Goal: Information Seeking & Learning: Learn about a topic

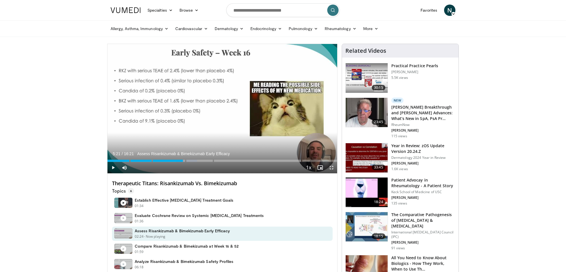
click at [272, 7] on input "Search topics, interventions" at bounding box center [282, 10] width 113 height 14
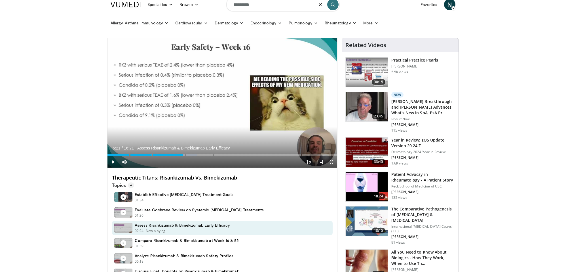
type input "*********"
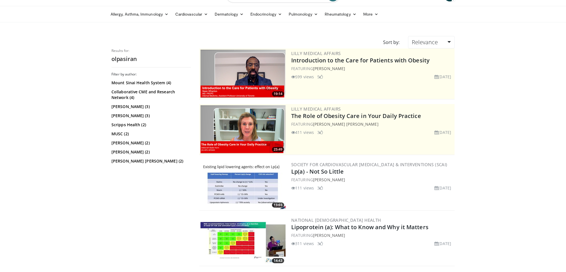
scroll to position [50, 0]
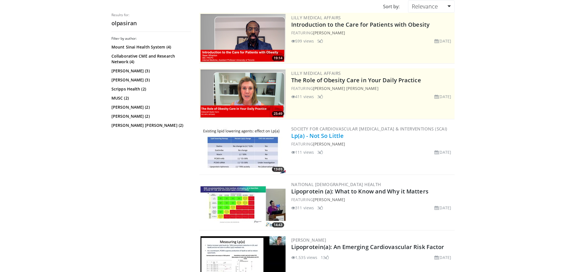
click at [313, 136] on link "Lp(a) - Not So Little" at bounding box center [317, 136] width 52 height 8
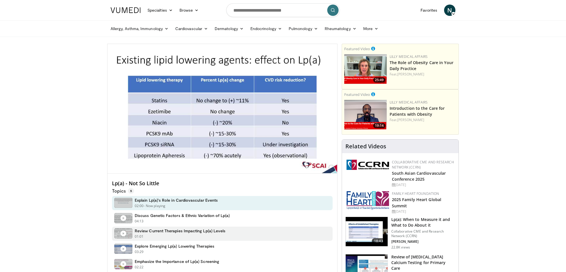
click at [198, 230] on h4 "Review Current Therapies Impacting Lp(a) Levels" at bounding box center [180, 230] width 91 height 5
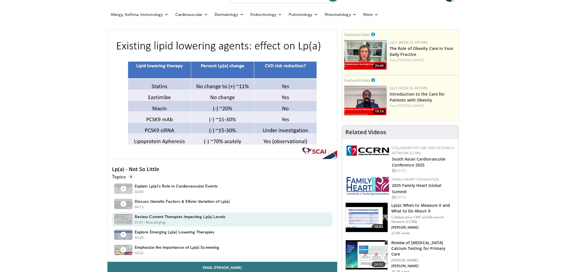
scroll to position [34, 0]
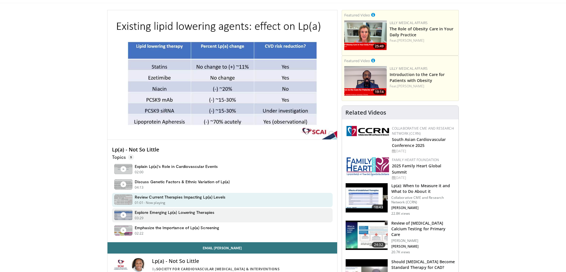
click at [172, 212] on h4 "Explore Emerging Lp(a) Lowering Therapies" at bounding box center [175, 212] width 80 height 5
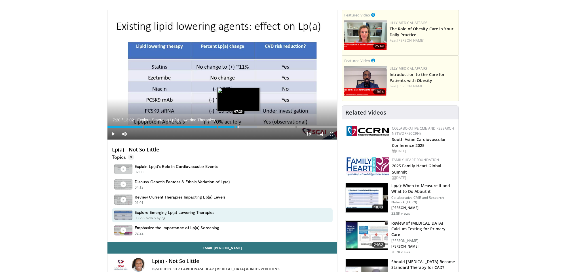
click at [239, 126] on div "Progress Bar" at bounding box center [239, 127] width 1 height 2
click at [242, 126] on div "Progress Bar" at bounding box center [242, 127] width 1 height 2
click at [245, 126] on div "Progress Bar" at bounding box center [245, 127] width 1 height 2
click at [248, 126] on div "Progress Bar" at bounding box center [248, 127] width 1 height 2
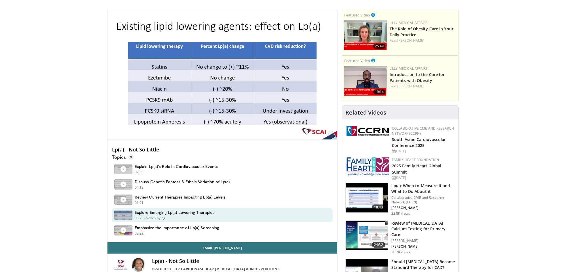
click at [252, 126] on div "10 seconds Tap to unmute" at bounding box center [222, 74] width 230 height 129
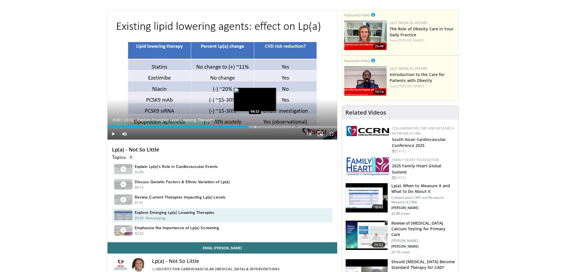
click at [255, 126] on div "Progress Bar" at bounding box center [255, 127] width 1 height 2
click at [258, 125] on div "Loaded : 72.76% 08:22 08:32" at bounding box center [222, 125] width 230 height 5
click at [264, 127] on div "Loaded : 74.04% 08:32" at bounding box center [222, 127] width 230 height 2
click at [262, 127] on div "Progress Bar" at bounding box center [262, 127] width 1 height 2
click at [266, 127] on div "Progress Bar" at bounding box center [266, 127] width 1 height 2
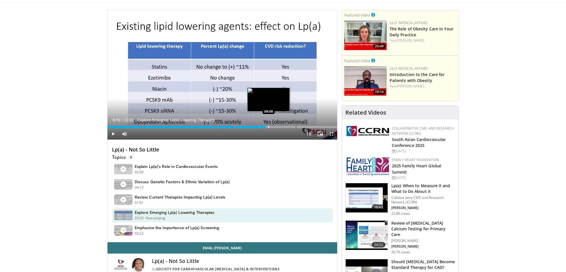
click at [269, 128] on div "Progress Bar" at bounding box center [269, 127] width 1 height 2
click at [271, 128] on div "Current Time 9:08 / Duration 13:02 Explore Emerging Lp(a) Lowering Therapies Pl…" at bounding box center [222, 133] width 230 height 11
click at [273, 126] on div "Progress Bar" at bounding box center [273, 127] width 1 height 2
click at [276, 126] on div "Progress Bar" at bounding box center [276, 127] width 1 height 2
click at [280, 128] on div "Progress Bar" at bounding box center [280, 127] width 1 height 2
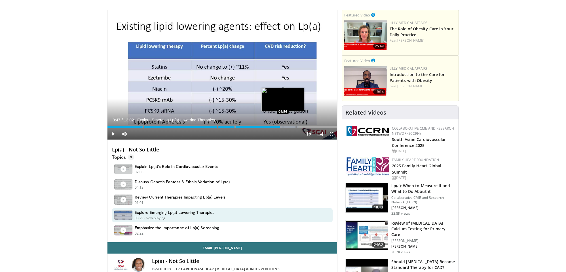
click at [283, 127] on div "Progress Bar" at bounding box center [283, 127] width 1 height 2
click at [286, 127] on div "Progress Bar" at bounding box center [286, 127] width 1 height 2
click at [289, 127] on div "Progress Bar" at bounding box center [289, 127] width 1 height 2
click at [292, 126] on div "Progress Bar" at bounding box center [292, 127] width 1 height 2
click at [294, 126] on div "Progress Bar" at bounding box center [294, 127] width 1 height 2
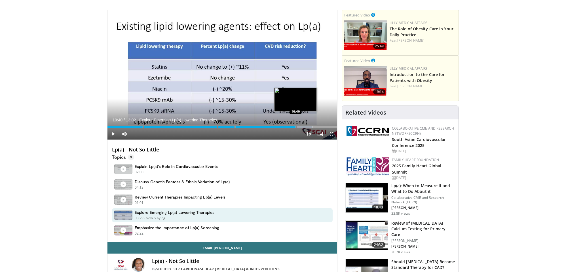
click at [296, 127] on div "Progress Bar" at bounding box center [296, 127] width 1 height 2
click at [298, 127] on div "Progress Bar" at bounding box center [298, 127] width 1 height 2
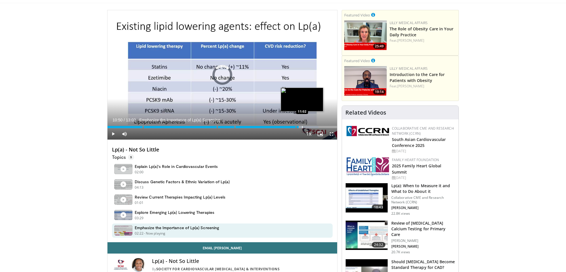
click at [302, 126] on div "Progress Bar" at bounding box center [302, 127] width 1 height 2
click at [292, 126] on div "Progress Bar" at bounding box center [292, 127] width 1 height 2
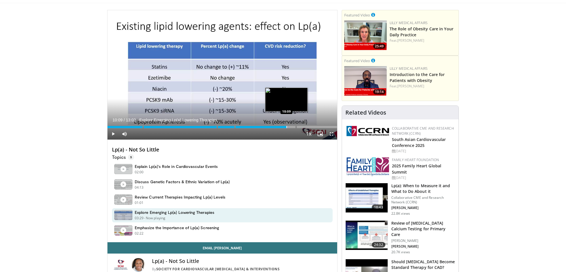
click at [286, 126] on div "Progress Bar" at bounding box center [286, 127] width 1 height 2
click at [281, 126] on div "Progress Bar" at bounding box center [281, 127] width 1 height 2
click at [113, 133] on span "Video Player" at bounding box center [112, 133] width 11 height 11
click at [112, 134] on span "Video Player" at bounding box center [112, 133] width 11 height 11
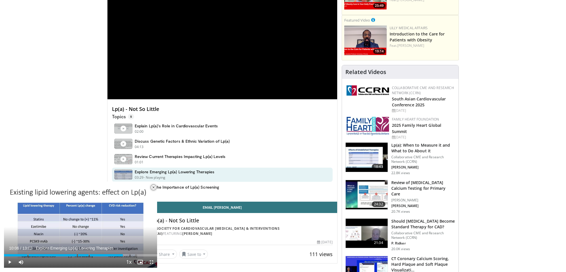
scroll to position [96, 0]
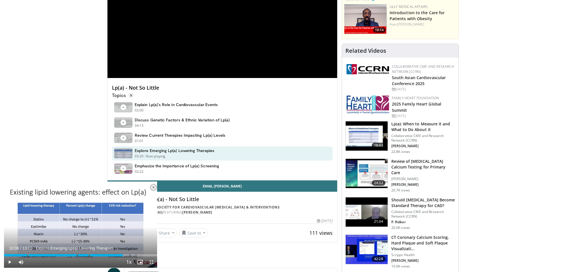
click at [153, 187] on span "Video Player" at bounding box center [153, 187] width 11 height 11
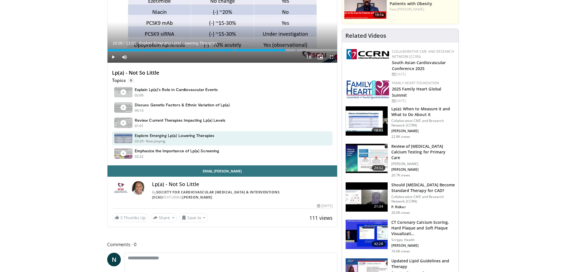
scroll to position [5, 0]
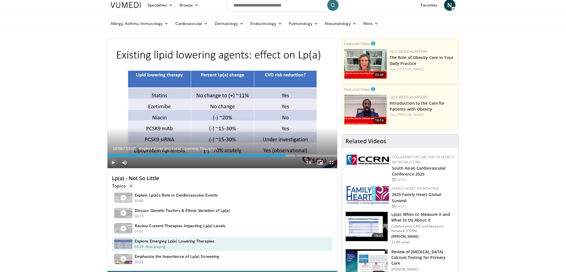
click at [114, 162] on span "Video Player" at bounding box center [112, 162] width 11 height 11
click at [278, 155] on div "Progress Bar" at bounding box center [278, 156] width 1 height 2
click at [281, 155] on div "Progress Bar" at bounding box center [281, 156] width 1 height 2
click at [284, 155] on div "Progress Bar" at bounding box center [284, 156] width 1 height 2
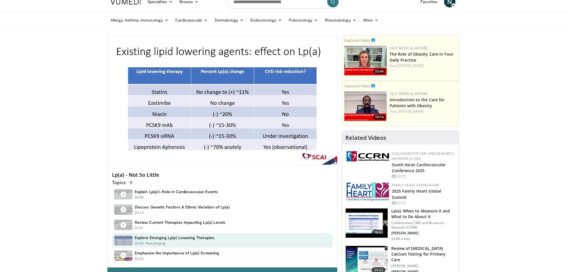
scroll to position [129, 0]
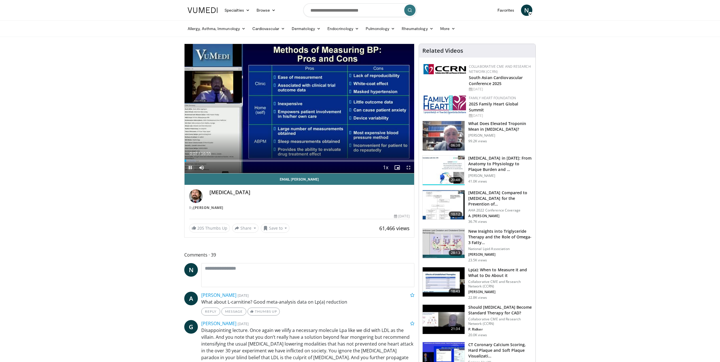
click at [188, 165] on span "Video Player" at bounding box center [190, 167] width 11 height 11
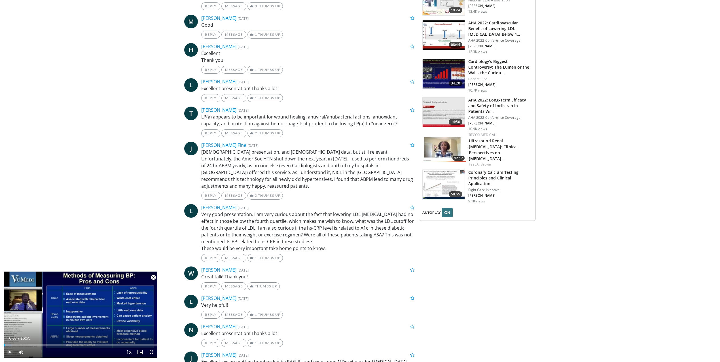
scroll to position [714, 0]
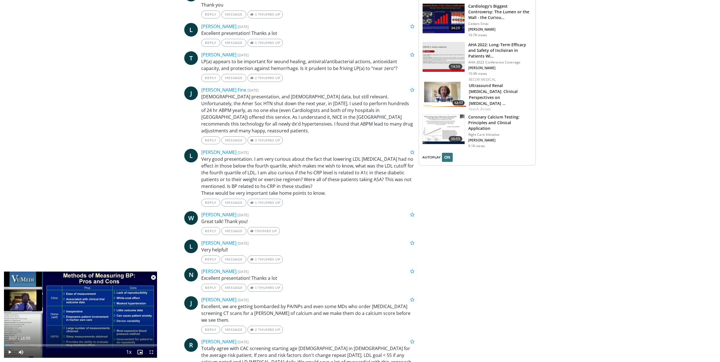
click at [128, 138] on body "Specialties Adult & Family Medicine Allergy, Asthma, Immunology Anesthesiology …" at bounding box center [360, 123] width 720 height 1671
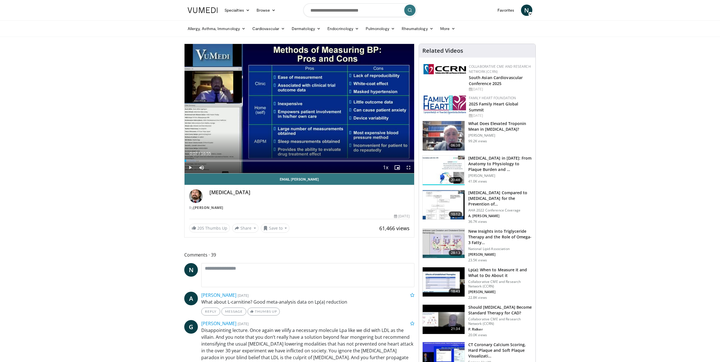
scroll to position [0, 0]
click at [339, 7] on input "Search topics, interventions" at bounding box center [359, 10] width 113 height 14
paste input "**********"
type input "**********"
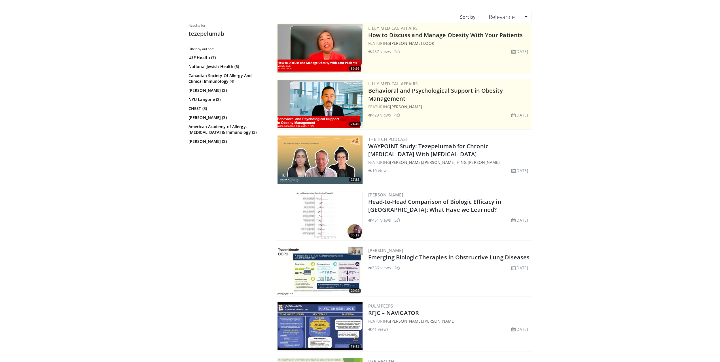
scroll to position [93, 0]
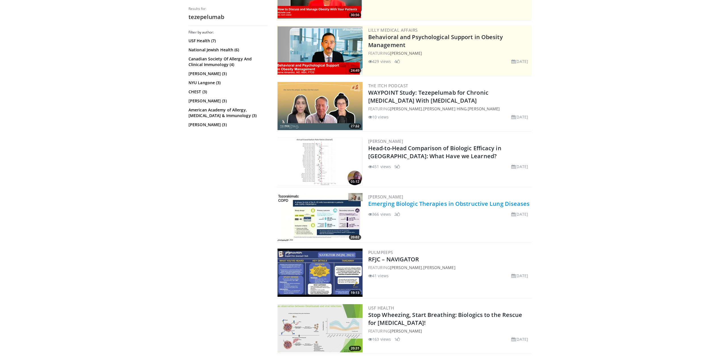
click at [425, 202] on link "Emerging Biologic Therapies in Obstructive Lung Diseases" at bounding box center [449, 204] width 162 height 8
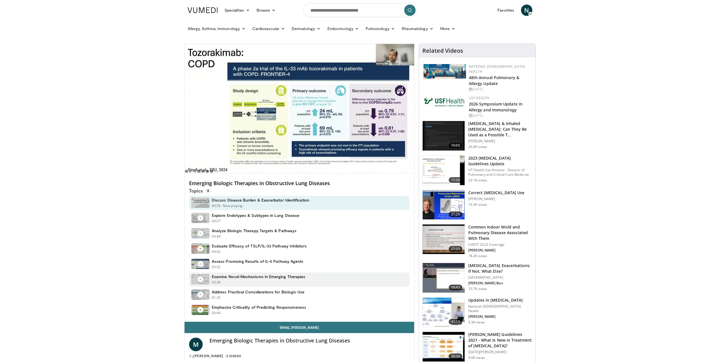
click at [261, 279] on div "Examine Novel Mechanisms in Emerging Therapies 03:38 - Now playing" at bounding box center [259, 279] width 94 height 11
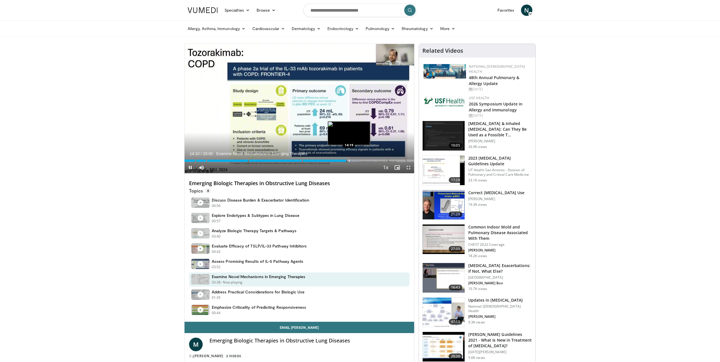
click at [349, 161] on div "Progress Bar" at bounding box center [349, 161] width 1 height 2
click at [353, 160] on div "Progress Bar" at bounding box center [353, 161] width 1 height 2
click at [355, 160] on div "Progress Bar" at bounding box center [355, 161] width 1 height 2
click at [358, 160] on div "Progress Bar" at bounding box center [358, 161] width 1 height 2
click at [361, 161] on div "Progress Bar" at bounding box center [361, 161] width 1 height 2
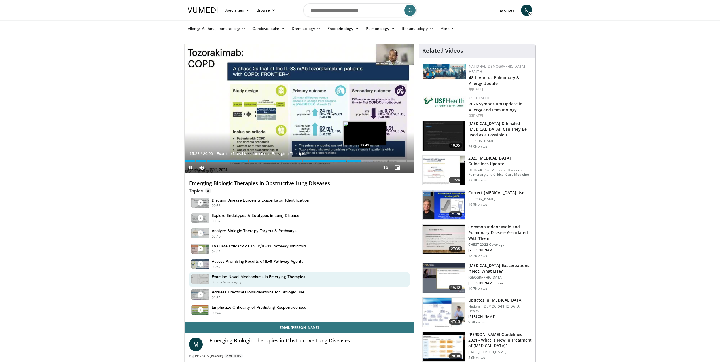
click at [365, 161] on div "Progress Bar" at bounding box center [365, 161] width 1 height 2
click at [367, 161] on div "Progress Bar" at bounding box center [367, 161] width 1 height 2
click at [371, 161] on video-js "**********" at bounding box center [300, 109] width 230 height 130
click at [371, 160] on div "Progress Bar" at bounding box center [371, 161] width 1 height 2
click at [375, 161] on div "Progress Bar" at bounding box center [375, 161] width 1 height 2
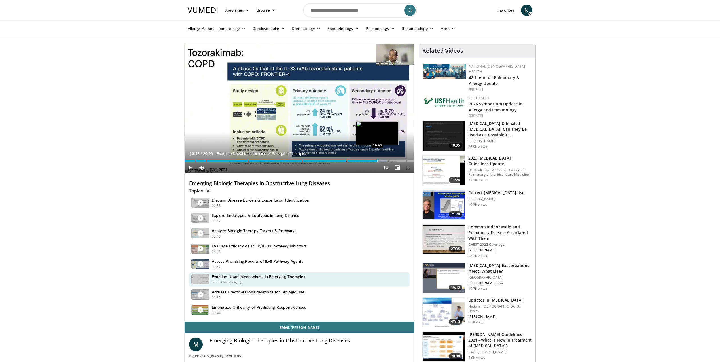
click at [377, 160] on div "Progress Bar" at bounding box center [377, 161] width 1 height 2
click at [381, 161] on div "Progress Bar" at bounding box center [381, 161] width 1 height 2
click at [384, 160] on div "Progress Bar" at bounding box center [384, 161] width 1 height 2
click at [387, 160] on div "Progress Bar" at bounding box center [387, 161] width 1 height 2
click at [391, 160] on div "Progress Bar" at bounding box center [391, 161] width 1 height 2
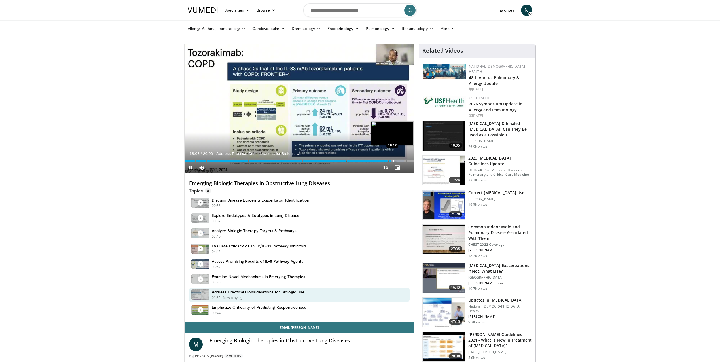
click at [394, 161] on div "Progress Bar" at bounding box center [394, 161] width 1 height 2
click at [399, 161] on div "Progress Bar" at bounding box center [399, 161] width 1 height 2
click at [402, 160] on div "Progress Bar" at bounding box center [402, 161] width 1 height 2
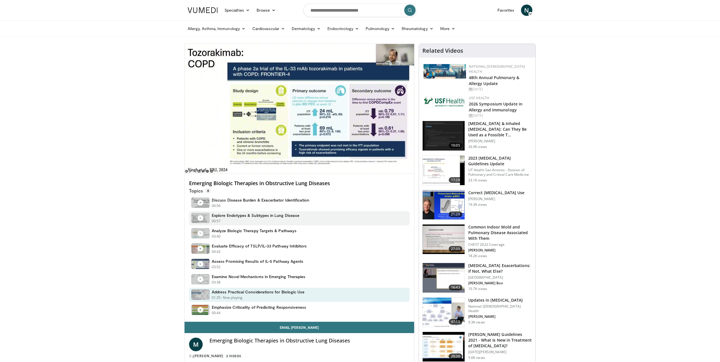
click at [230, 216] on h4 "Explore Endotypes & Subtypes in Lung Disease" at bounding box center [256, 215] width 88 height 5
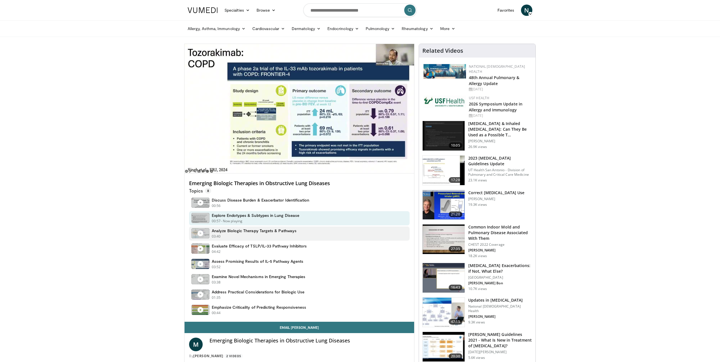
click at [232, 229] on h4 "Analyze Biologic Therapy Targets & Pathways" at bounding box center [254, 230] width 85 height 5
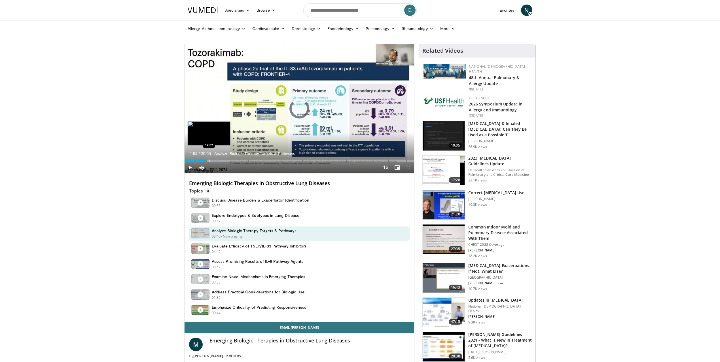
click at [209, 160] on div "Progress Bar" at bounding box center [209, 161] width 1 height 2
click at [211, 160] on div "Progress Bar" at bounding box center [211, 161] width 1 height 2
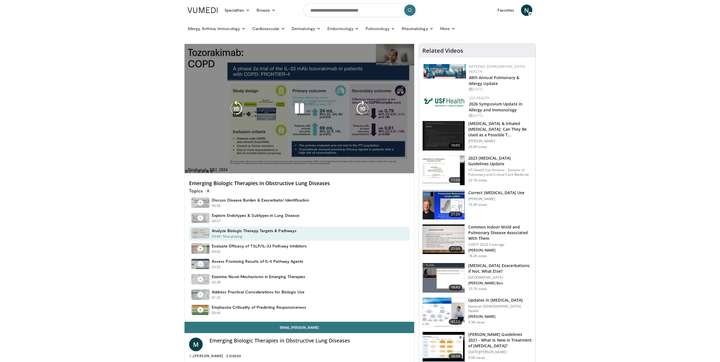
click at [216, 160] on div "10 seconds Tap to unmute" at bounding box center [300, 108] width 230 height 129
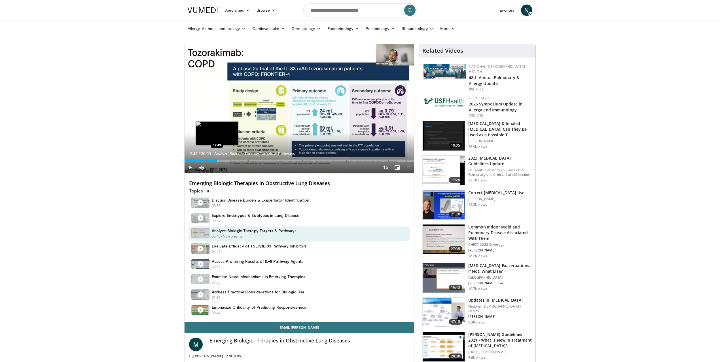
click at [217, 161] on div "Progress Bar" at bounding box center [217, 161] width 1 height 2
click at [220, 161] on div "Progress Bar" at bounding box center [220, 161] width 1 height 2
click at [223, 161] on div "Progress Bar" at bounding box center [223, 161] width 1 height 2
click at [226, 161] on div "Progress Bar" at bounding box center [226, 161] width 1 height 2
click at [191, 167] on span "Video Player" at bounding box center [190, 167] width 11 height 11
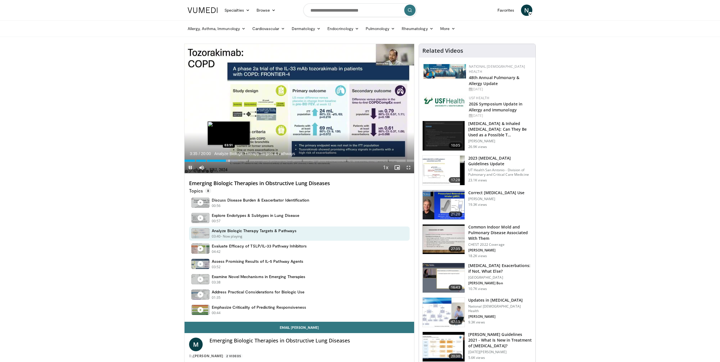
click at [229, 160] on div "Progress Bar" at bounding box center [229, 161] width 1 height 2
click at [231, 160] on div "Progress Bar" at bounding box center [231, 161] width 1 height 2
click at [235, 161] on div "Progress Bar" at bounding box center [235, 161] width 1 height 2
click at [237, 161] on div "Progress Bar" at bounding box center [237, 161] width 1 height 2
click at [239, 161] on div "Progress Bar" at bounding box center [239, 161] width 1 height 2
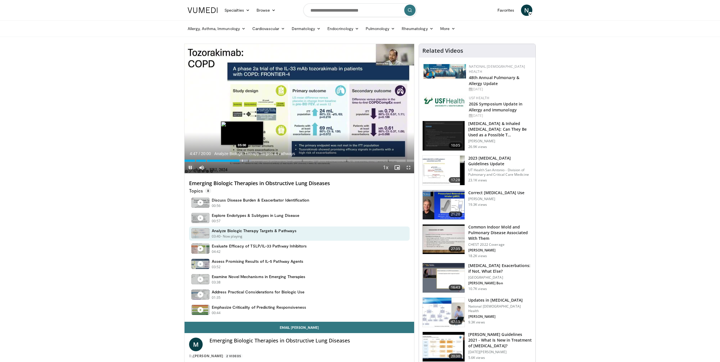
click at [242, 160] on div "Progress Bar" at bounding box center [242, 161] width 1 height 2
click at [244, 160] on div "Progress Bar" at bounding box center [244, 161] width 1 height 2
click at [251, 162] on div "Current Time 5:26 / Duration 20:00 Analyze Biologic Therapy Targets & Pathways …" at bounding box center [300, 167] width 230 height 11
click at [251, 161] on div "Progress Bar" at bounding box center [251, 161] width 1 height 2
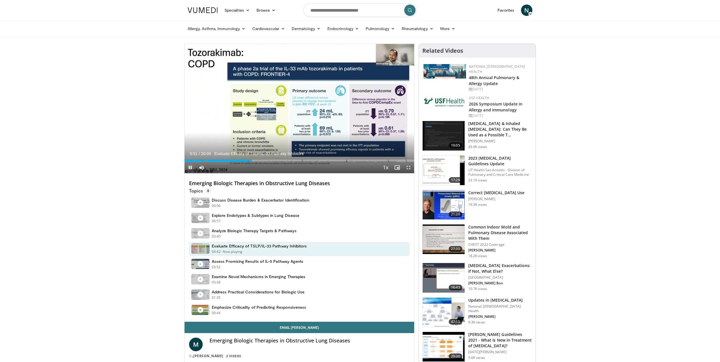
drag, startPoint x: 189, startPoint y: 167, endPoint x: 182, endPoint y: 170, distance: 6.6
click at [189, 167] on span "Video Player" at bounding box center [190, 167] width 11 height 11
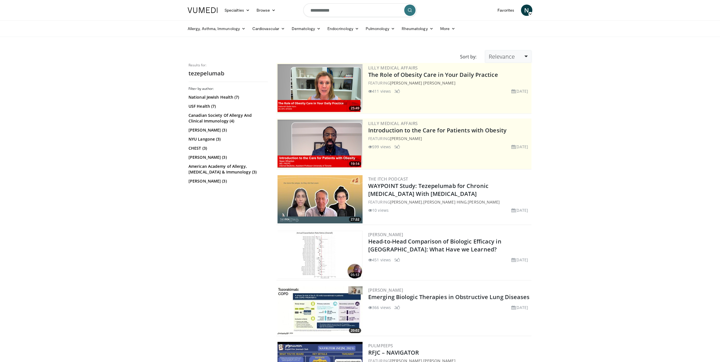
click at [518, 57] on link "Relevance" at bounding box center [508, 56] width 47 height 12
click at [497, 106] on link "Newest" at bounding box center [508, 106] width 45 height 9
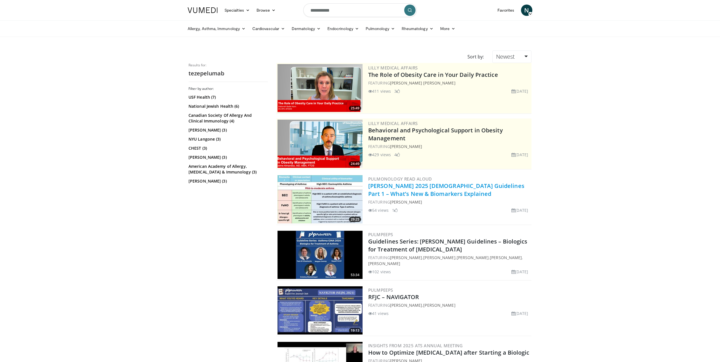
click at [419, 186] on link "[PERSON_NAME] 2025 [DEMOGRAPHIC_DATA] Guidelines Part 1 – What’s New & Biomarke…" at bounding box center [446, 190] width 156 height 16
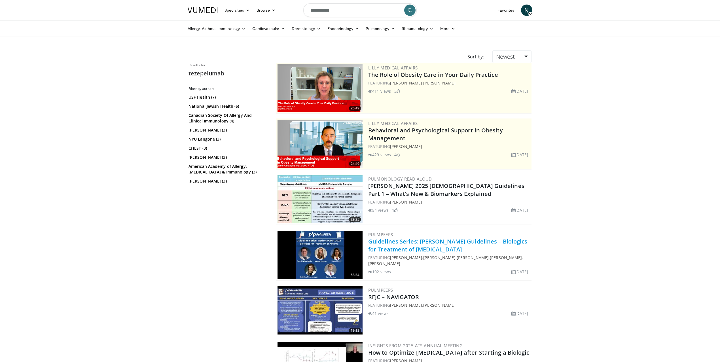
click at [408, 246] on link "Guidelines Series: [PERSON_NAME] Guidelines – Biologics for Treatment of [MEDIC…" at bounding box center [447, 246] width 159 height 16
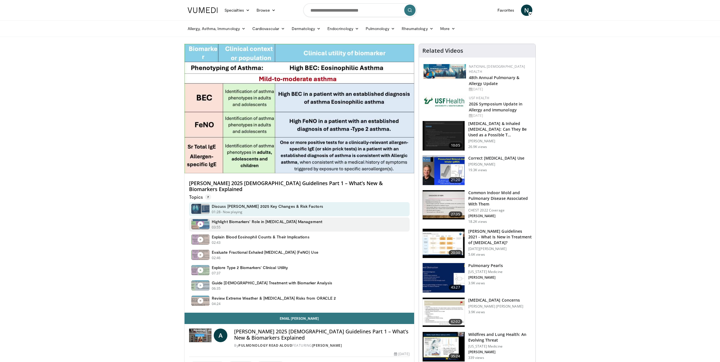
click at [240, 225] on div "03:55 - Now playing" at bounding box center [267, 227] width 111 height 5
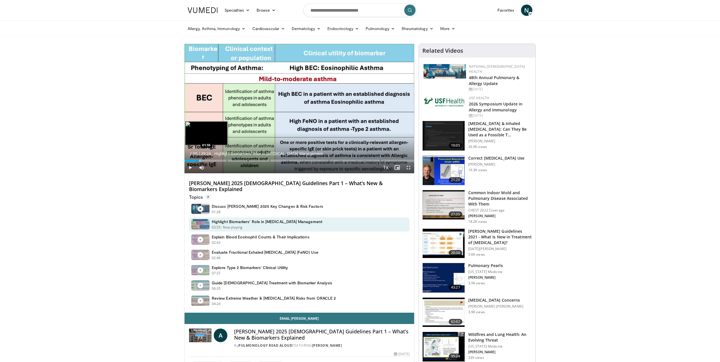
click at [200, 160] on div "Progress Bar" at bounding box center [200, 161] width 1 height 2
click at [203, 160] on div "Progress Bar" at bounding box center [203, 161] width 1 height 2
click at [207, 160] on div "Progress Bar" at bounding box center [207, 161] width 1 height 2
click at [210, 160] on div "Progress Bar" at bounding box center [210, 161] width 1 height 2
click at [214, 160] on div "Progress Bar" at bounding box center [214, 161] width 1 height 2
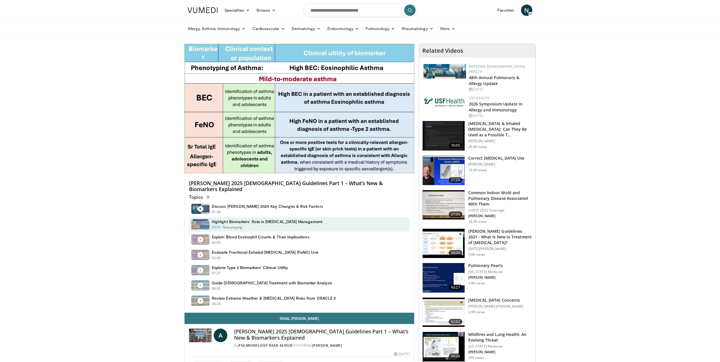
click at [217, 160] on div "10 seconds Tap to unmute" at bounding box center [300, 108] width 230 height 129
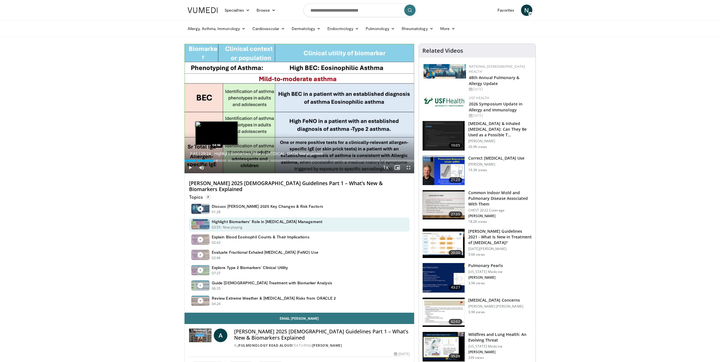
click at [217, 161] on div "Progress Bar" at bounding box center [217, 161] width 1 height 2
click at [220, 161] on div "Progress Bar" at bounding box center [220, 161] width 1 height 2
click at [225, 163] on div "Current Time 4:34 / Duration 29:24 Highlight Biomarkers' Role in Asthma Managem…" at bounding box center [300, 167] width 230 height 11
click at [224, 161] on div "Progress Bar" at bounding box center [224, 161] width 1 height 2
click at [230, 160] on div "Progress Bar" at bounding box center [230, 161] width 1 height 2
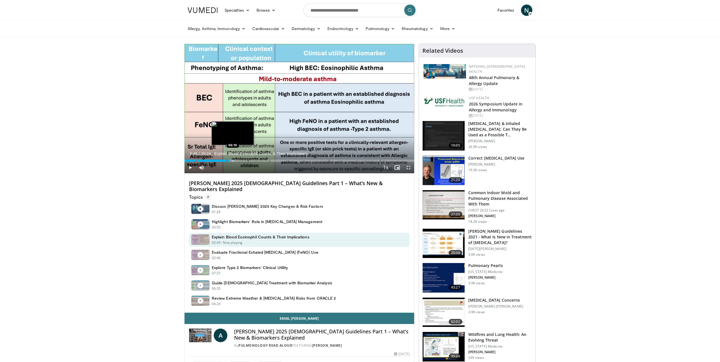
click at [233, 159] on div "Loaded : 23.19% 05:46 06:10" at bounding box center [300, 159] width 230 height 5
click at [238, 160] on div "Progress Bar" at bounding box center [238, 161] width 1 height 2
click at [242, 159] on div "Loaded : 26.02% 06:49 07:20" at bounding box center [300, 159] width 230 height 5
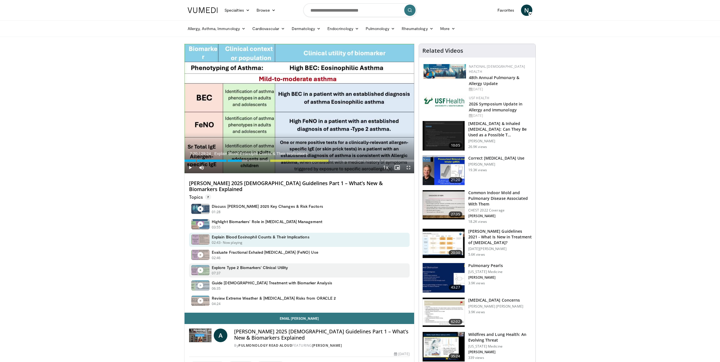
click at [296, 266] on div "Explore Type 2 Biomarkers' Clinical Utility 07:37 - Now playing" at bounding box center [299, 270] width 221 height 14
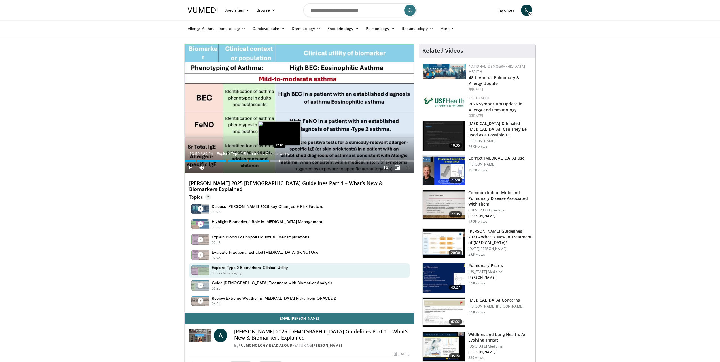
click at [280, 160] on div "Progress Bar" at bounding box center [280, 161] width 1 height 2
click at [288, 161] on div "Progress Bar" at bounding box center [288, 161] width 1 height 2
click at [295, 160] on div "Progress Bar" at bounding box center [295, 161] width 1 height 2
click at [307, 160] on div "Progress Bar" at bounding box center [307, 161] width 1 height 2
click at [312, 161] on div "Progress Bar" at bounding box center [312, 161] width 1 height 2
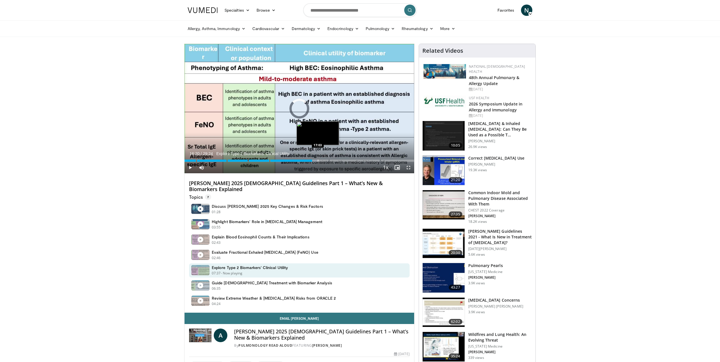
click at [318, 160] on div "Progress Bar" at bounding box center [318, 161] width 1 height 2
click at [323, 161] on div "Progress Bar" at bounding box center [323, 161] width 1 height 2
click at [335, 160] on div "Progress Bar" at bounding box center [335, 161] width 1 height 2
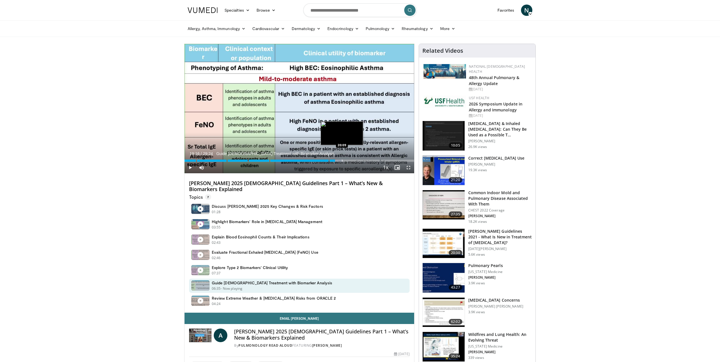
click at [342, 160] on div "Progress Bar" at bounding box center [342, 161] width 1 height 2
click at [350, 160] on div "Progress Bar" at bounding box center [350, 161] width 1 height 2
click at [358, 161] on div "Progress Bar" at bounding box center [358, 161] width 1 height 2
click at [366, 160] on div "Progress Bar" at bounding box center [366, 161] width 1 height 2
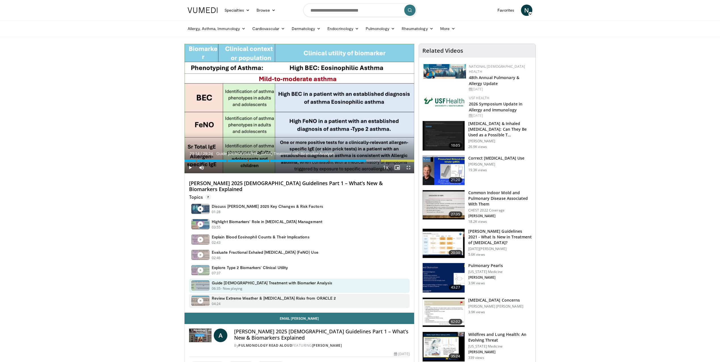
click at [293, 296] on h4 "Review Extreme Weather & Asthma Risks from ORACLE 2" at bounding box center [274, 298] width 124 height 5
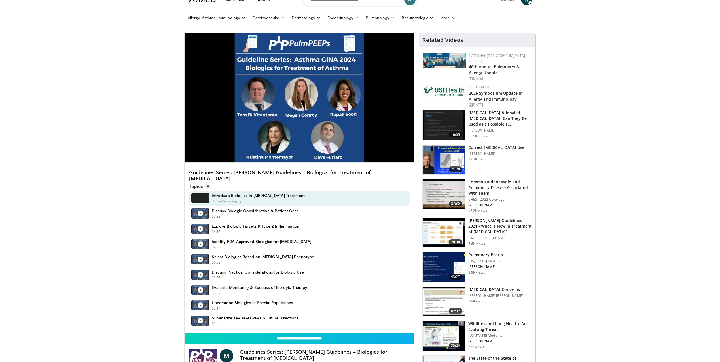
scroll to position [9, 0]
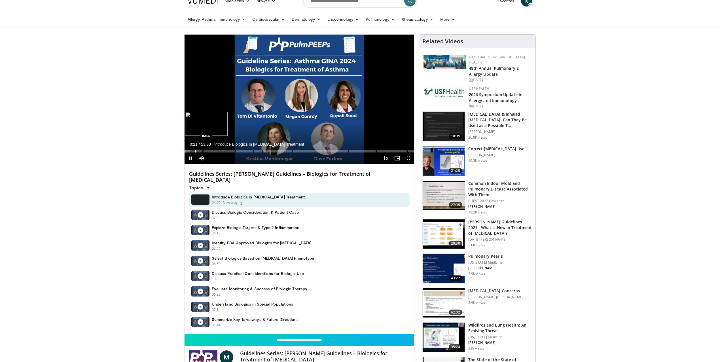
click at [195, 152] on div "Progress Bar" at bounding box center [195, 151] width 1 height 2
click at [208, 151] on div "Progress Bar" at bounding box center [208, 151] width 1 height 2
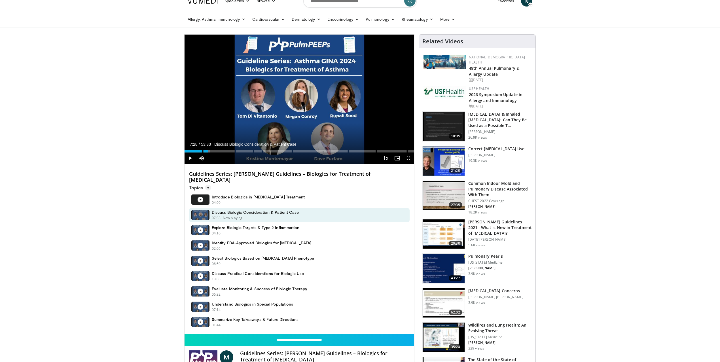
click at [217, 151] on div "Progress Bar" at bounding box center [217, 151] width 1 height 2
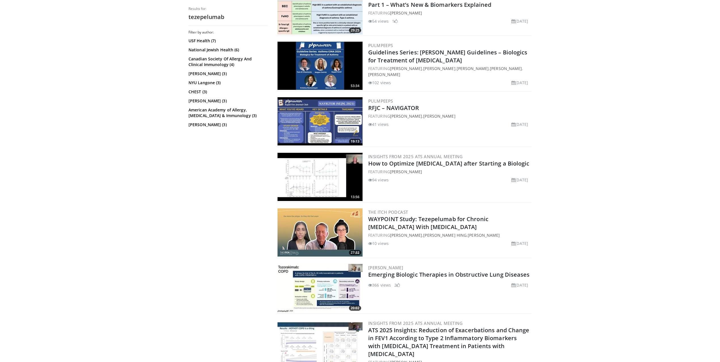
scroll to position [207, 0]
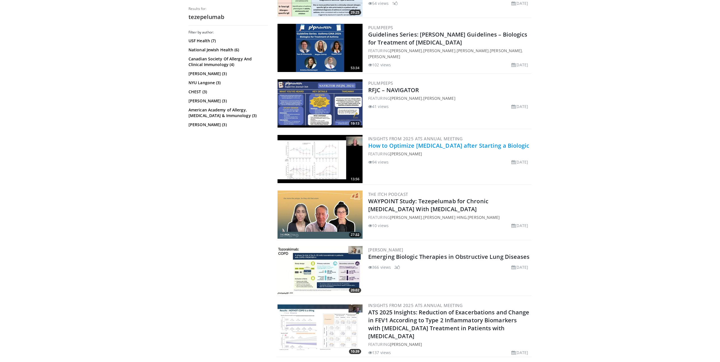
click at [400, 147] on link "How to Optimize Maintenance Therapy after Starting a Biologic" at bounding box center [448, 146] width 161 height 8
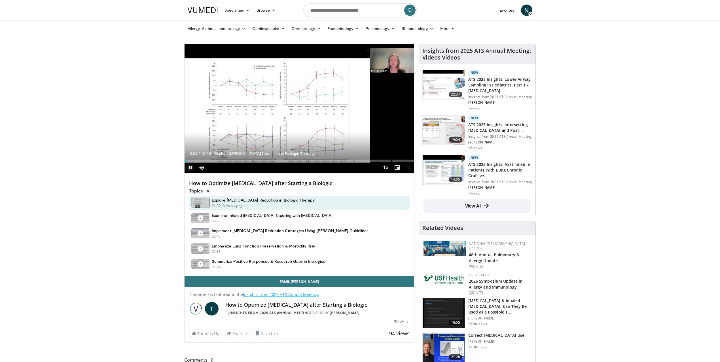
click at [188, 168] on span "Video Player" at bounding box center [190, 167] width 11 height 11
click at [190, 167] on span "Video Player" at bounding box center [190, 167] width 11 height 11
click at [192, 160] on div "Progress Bar" at bounding box center [192, 161] width 1 height 2
click at [199, 161] on div "Progress Bar" at bounding box center [199, 161] width 1 height 2
click at [194, 161] on div "Progress Bar" at bounding box center [194, 161] width 1 height 2
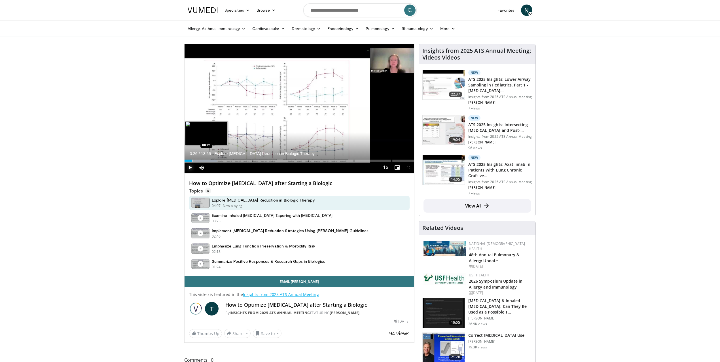
click at [192, 161] on div "Progress Bar" at bounding box center [192, 161] width 1 height 2
click at [188, 159] on div "Loaded : 14.24% 00:30 00:13" at bounding box center [300, 159] width 230 height 5
click at [190, 160] on div "Progress Bar" at bounding box center [190, 161] width 1 height 2
click at [192, 161] on div "Progress Bar" at bounding box center [192, 161] width 1 height 2
click at [189, 169] on span "Video Player" at bounding box center [190, 167] width 11 height 11
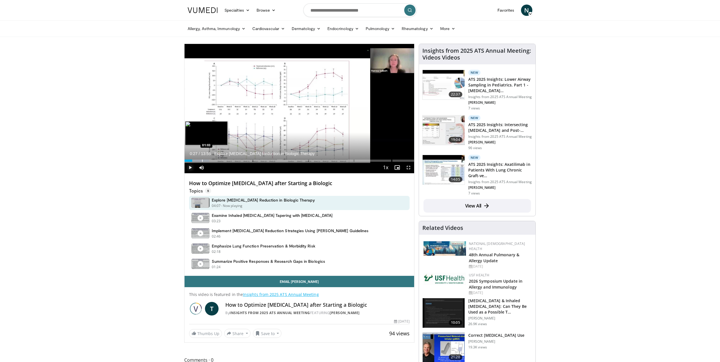
click at [202, 161] on div "Progress Bar" at bounding box center [202, 161] width 1 height 2
click at [217, 163] on div "Current Time 1:03 / Duration 13:55 Explore Corticosteroid Reduction in Biologic…" at bounding box center [300, 167] width 230 height 11
click at [217, 160] on div "Progress Bar" at bounding box center [217, 161] width 1 height 2
click at [222, 160] on div "Progress Bar" at bounding box center [222, 161] width 1 height 2
click at [234, 162] on div "Current Time 2:17 / Duration 13:55 Explore Corticosteroid Reduction in Biologic…" at bounding box center [300, 167] width 230 height 11
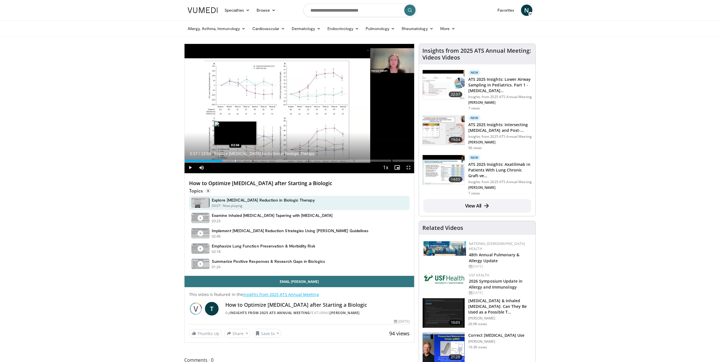
click at [235, 161] on div "Progress Bar" at bounding box center [235, 161] width 1 height 2
click at [244, 162] on div "Progress Bar" at bounding box center [244, 161] width 1 height 2
click at [248, 161] on div "Progress Bar" at bounding box center [248, 161] width 1 height 2
click at [259, 160] on div "Progress Bar" at bounding box center [259, 161] width 1 height 2
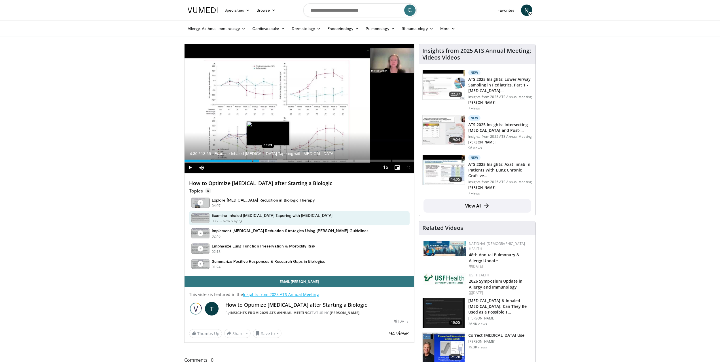
click at [268, 159] on div "Loaded : 40.36% 04:30 05:03" at bounding box center [300, 159] width 230 height 5
click at [273, 161] on div "Progress Bar" at bounding box center [273, 161] width 1 height 2
click at [282, 161] on div "Progress Bar" at bounding box center [282, 161] width 1 height 2
click at [288, 161] on div "Progress Bar" at bounding box center [288, 161] width 1 height 2
click at [298, 161] on div "Progress Bar" at bounding box center [298, 161] width 1 height 2
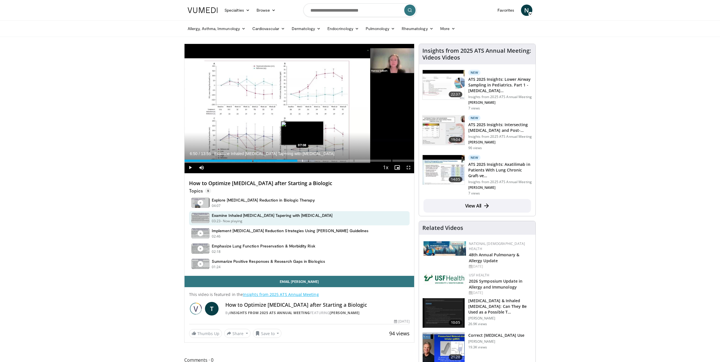
click at [302, 160] on div "Progress Bar" at bounding box center [302, 161] width 1 height 2
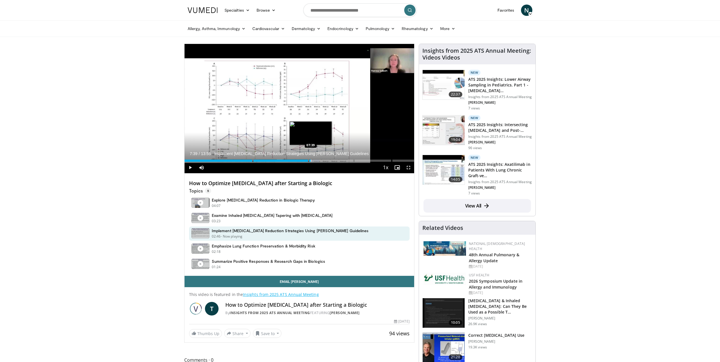
click at [311, 160] on div "Progress Bar" at bounding box center [311, 161] width 1 height 2
click at [325, 159] on div "Loaded : 61.73% 07:39 08:30" at bounding box center [300, 159] width 230 height 5
click at [319, 158] on div "Loaded : 64.10% 08:30 08:07" at bounding box center [300, 159] width 230 height 5
click at [315, 160] on div "Progress Bar" at bounding box center [315, 161] width 1 height 2
click at [310, 160] on div "Progress Bar" at bounding box center [310, 161] width 1 height 2
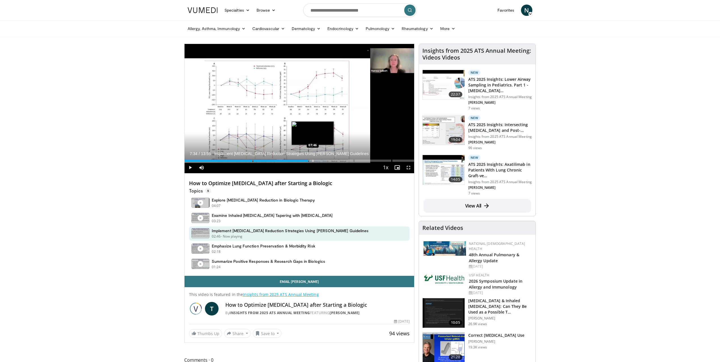
click at [313, 159] on div "Loaded : 61.73% 07:34 07:46" at bounding box center [300, 159] width 230 height 5
click at [319, 161] on div "Progress Bar" at bounding box center [319, 161] width 1 height 2
click at [321, 160] on div "Progress Bar" at bounding box center [321, 161] width 1 height 2
click at [326, 160] on div "Progress Bar" at bounding box center [326, 161] width 1 height 2
click at [328, 160] on div "Progress Bar" at bounding box center [328, 161] width 1 height 2
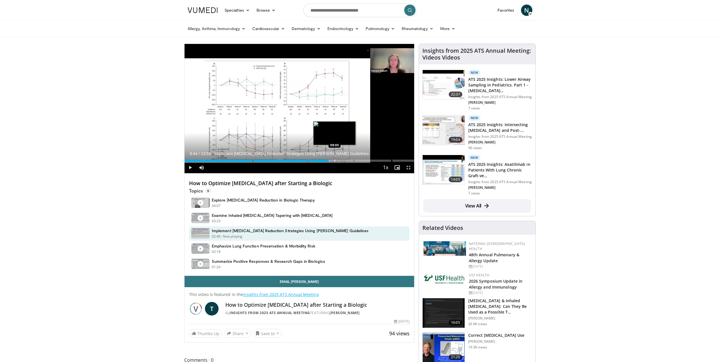
click at [335, 160] on div "Progress Bar" at bounding box center [335, 161] width 1 height 2
click at [339, 161] on div "Progress Bar" at bounding box center [339, 161] width 1 height 2
click at [346, 161] on div "Progress Bar" at bounding box center [346, 161] width 1 height 2
click at [349, 161] on div "Progress Bar" at bounding box center [349, 161] width 1 height 2
click at [354, 161] on div "Progress Bar" at bounding box center [354, 161] width 1 height 2
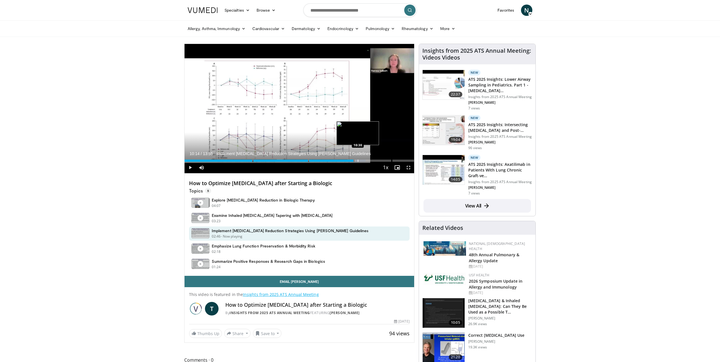
click at [358, 161] on div "Progress Bar" at bounding box center [358, 161] width 1 height 2
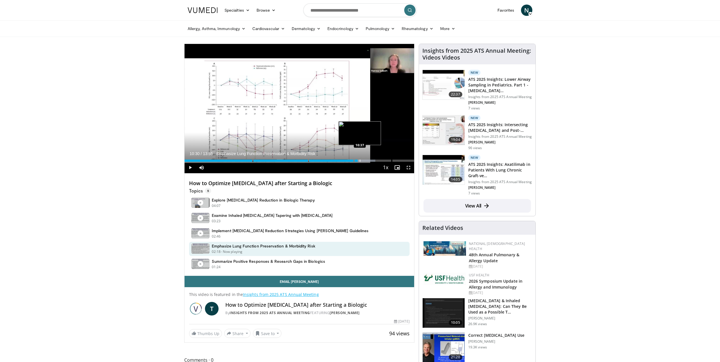
click at [360, 160] on div "Progress Bar" at bounding box center [360, 161] width 1 height 2
click at [363, 161] on div "Progress Bar" at bounding box center [363, 161] width 1 height 2
click at [366, 160] on div "Progress Bar" at bounding box center [366, 161] width 1 height 2
click at [370, 159] on div "Loaded : 86.66% 11:01 11:16" at bounding box center [300, 159] width 230 height 5
click at [378, 160] on div "Progress Bar" at bounding box center [378, 161] width 1 height 2
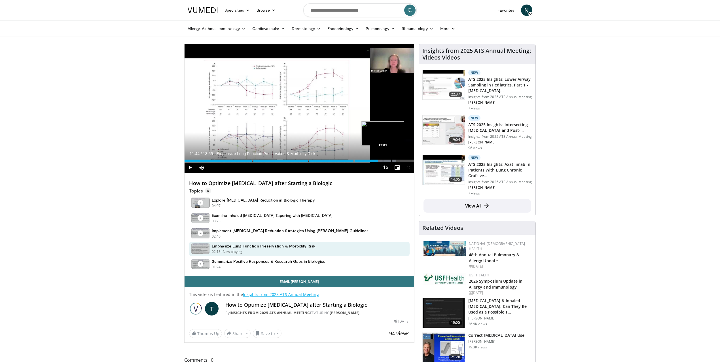
click at [383, 161] on div "Progress Bar" at bounding box center [383, 161] width 1 height 2
click at [387, 161] on div "Progress Bar" at bounding box center [387, 161] width 1 height 2
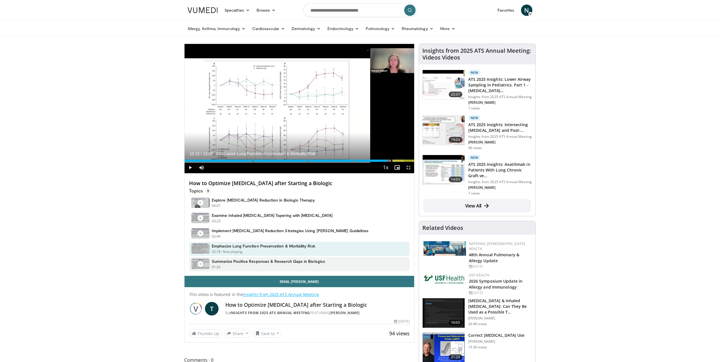
click at [254, 263] on h4 "Summarize Positive Responses & Research Gaps in Biologics" at bounding box center [268, 261] width 113 height 5
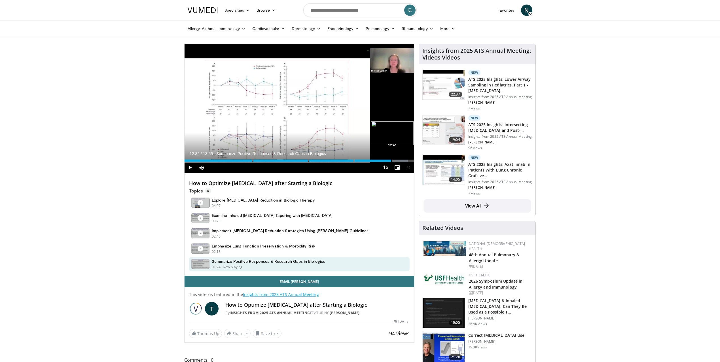
click at [394, 161] on div "Progress Bar" at bounding box center [394, 161] width 1 height 2
click at [398, 160] on div "Progress Bar" at bounding box center [398, 161] width 1 height 2
click at [401, 160] on div "Progress Bar" at bounding box center [401, 161] width 1 height 2
click at [406, 160] on div "Progress Bar" at bounding box center [406, 161] width 1 height 2
click at [411, 160] on div "Progress Bar" at bounding box center [411, 161] width 1 height 2
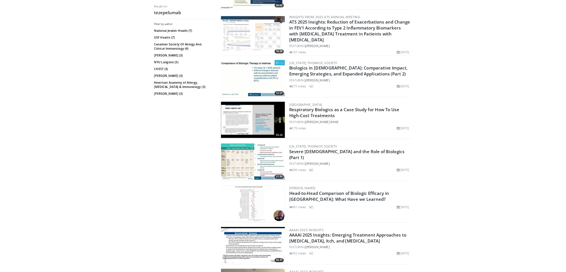
scroll to position [499, 0]
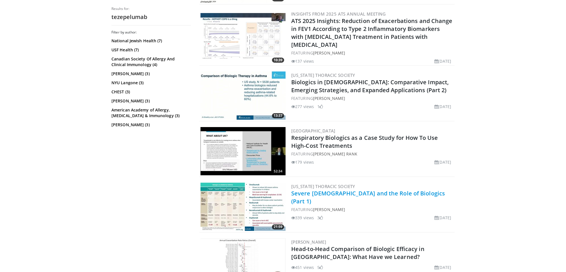
click at [316, 189] on link "Severe [DEMOGRAPHIC_DATA] and the Role of Biologics (Part 1)" at bounding box center [368, 197] width 154 height 16
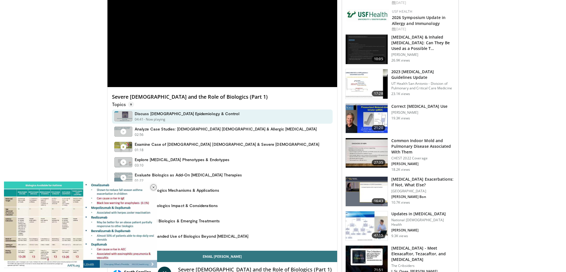
scroll to position [90, 0]
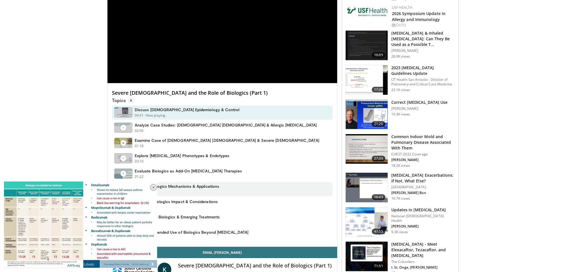
click at [196, 186] on h4 "Discuss Biologics Mechanisms & Applications" at bounding box center [177, 186] width 85 height 5
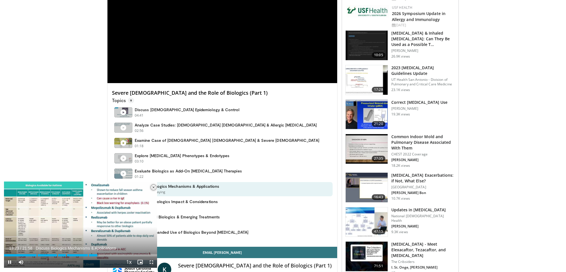
click at [151, 187] on span "Video Player" at bounding box center [153, 187] width 11 height 11
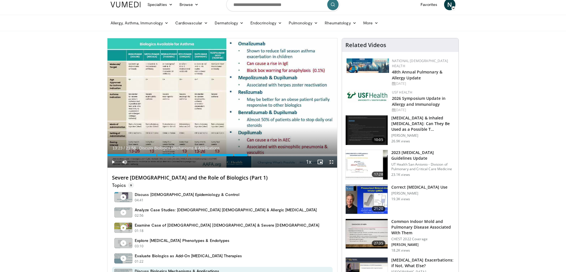
scroll to position [0, 0]
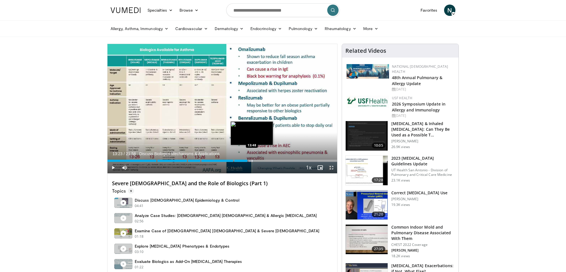
click at [252, 161] on div "Progress Bar" at bounding box center [252, 161] width 1 height 2
click at [254, 161] on div "Progress Bar" at bounding box center [254, 161] width 1 height 2
click at [258, 161] on div "Progress Bar" at bounding box center [258, 161] width 1 height 2
click at [263, 161] on div "Progress Bar" at bounding box center [263, 161] width 1 height 2
click at [267, 160] on div "Progress Bar" at bounding box center [267, 161] width 1 height 2
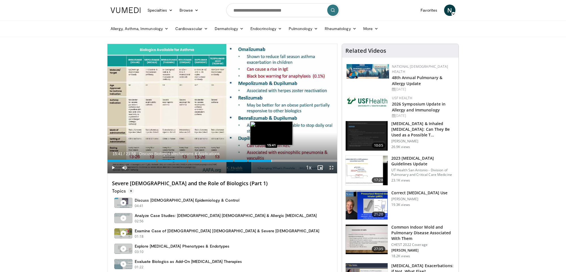
click at [271, 161] on div "Progress Bar" at bounding box center [271, 161] width 1 height 2
click at [277, 161] on div "Progress Bar" at bounding box center [277, 161] width 1 height 2
click at [285, 161] on div "Progress Bar" at bounding box center [285, 161] width 1 height 2
click at [292, 160] on div "Progress Bar" at bounding box center [292, 161] width 1 height 2
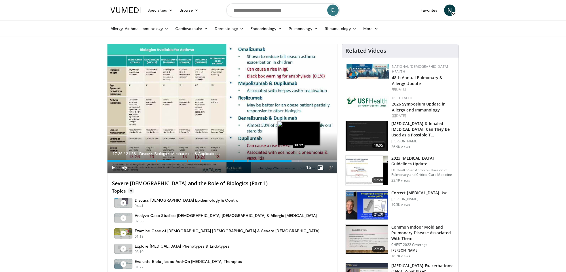
click at [299, 161] on div "Progress Bar" at bounding box center [299, 161] width 1 height 2
click at [302, 161] on div "Progress Bar" at bounding box center [302, 161] width 1 height 2
click at [307, 160] on div "Progress Bar" at bounding box center [307, 161] width 1 height 2
click at [311, 161] on div "Progress Bar" at bounding box center [311, 161] width 1 height 2
click at [315, 160] on div "Progress Bar" at bounding box center [315, 161] width 1 height 2
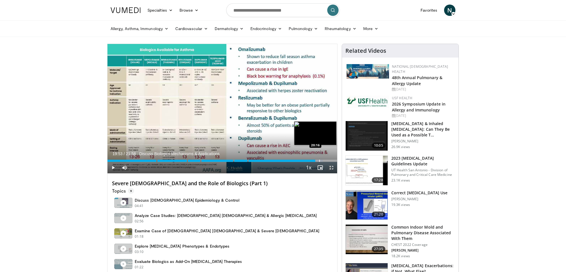
click at [319, 160] on div "Progress Bar" at bounding box center [319, 161] width 1 height 2
click at [324, 160] on div "Progress Bar" at bounding box center [324, 161] width 1 height 2
click at [329, 160] on div "Progress Bar" at bounding box center [329, 161] width 1 height 2
click at [331, 160] on div "Progress Bar" at bounding box center [331, 161] width 1 height 2
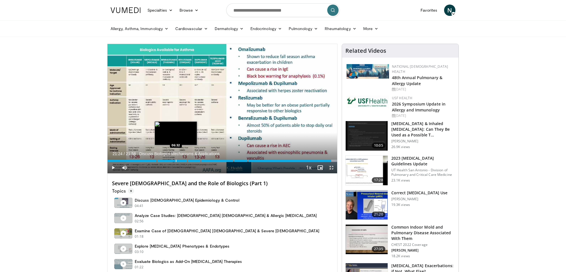
click at [176, 160] on div "Progress Bar" at bounding box center [176, 161] width 1 height 2
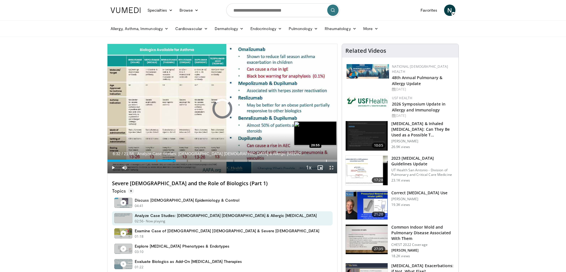
click at [326, 160] on div "Progress Bar" at bounding box center [326, 161] width 1 height 2
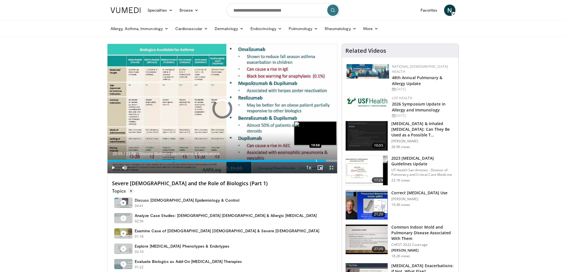
click at [316, 160] on div "Progress Bar" at bounding box center [316, 161] width 1 height 2
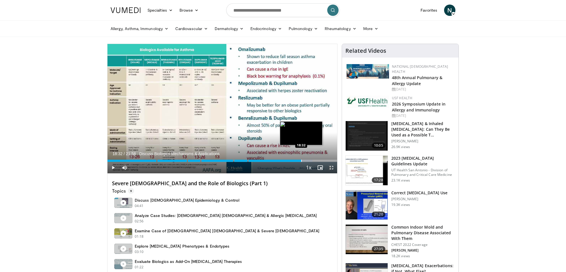
click at [301, 157] on div "Loaded : 89.33% 18:32 18:32" at bounding box center [222, 159] width 230 height 5
click at [288, 159] on div "Loaded : 89.33% 18:32 17:17" at bounding box center [222, 159] width 230 height 5
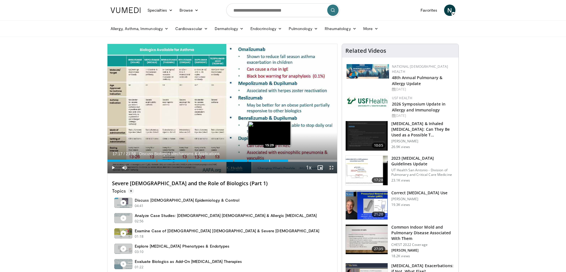
click at [269, 161] on div "Progress Bar" at bounding box center [269, 161] width 1 height 2
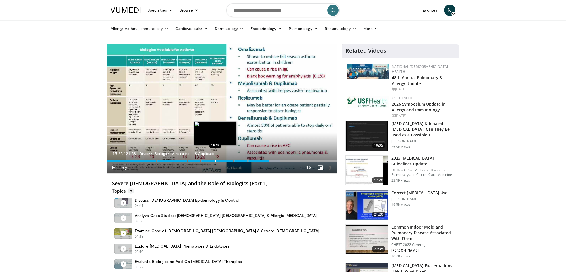
click at [215, 160] on div "Progress Bar" at bounding box center [215, 161] width 1 height 2
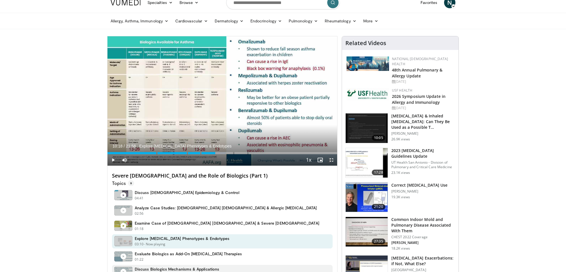
scroll to position [64, 0]
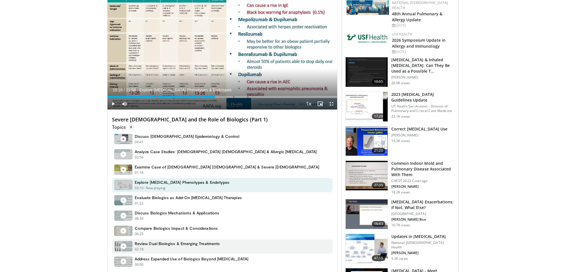
click at [186, 248] on div "02:18 - Now playing" at bounding box center [177, 249] width 85 height 5
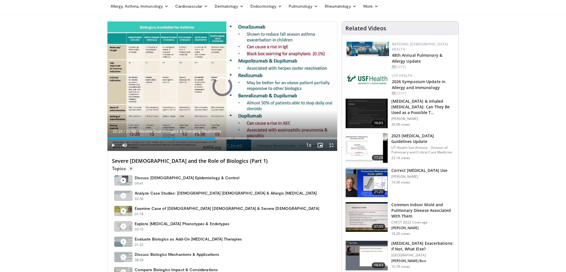
scroll to position [22, 0]
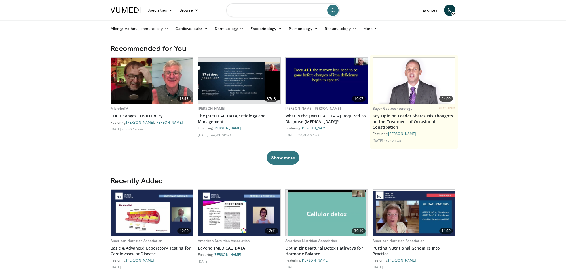
click at [269, 13] on input "Search topics, interventions" at bounding box center [282, 10] width 113 height 14
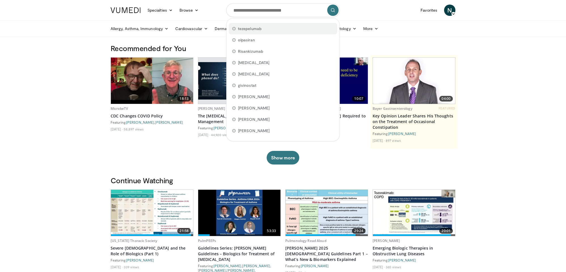
click at [261, 26] on div "tezepelumab" at bounding box center [283, 28] width 108 height 11
type input "**********"
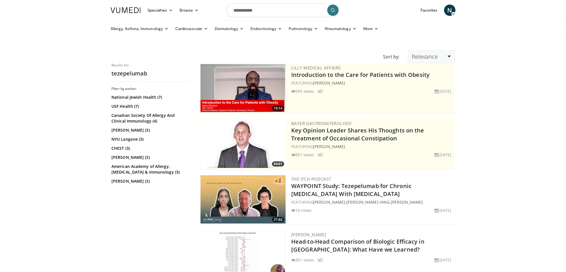
click at [423, 57] on span "Relevance" at bounding box center [425, 57] width 26 height 8
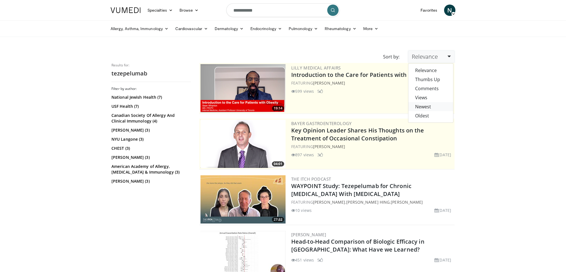
click at [427, 106] on link "Newest" at bounding box center [430, 106] width 45 height 9
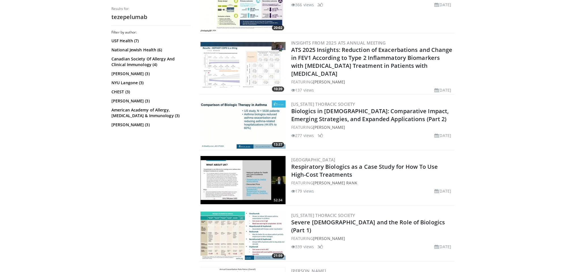
scroll to position [507, 0]
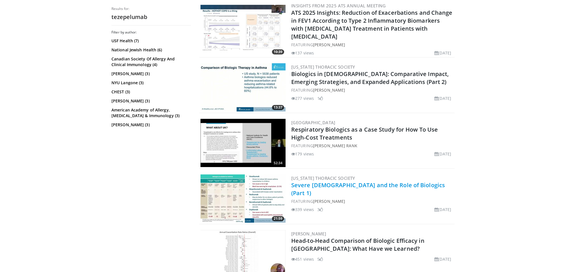
click at [376, 181] on link "Severe [DEMOGRAPHIC_DATA] and the Role of Biologics (Part 1)" at bounding box center [368, 189] width 154 height 16
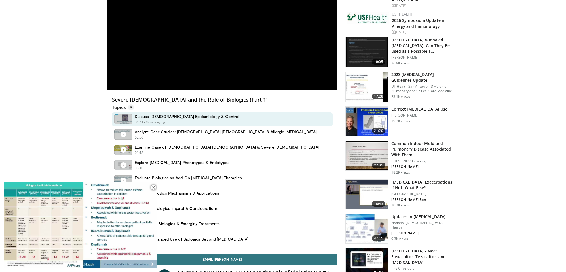
scroll to position [90, 0]
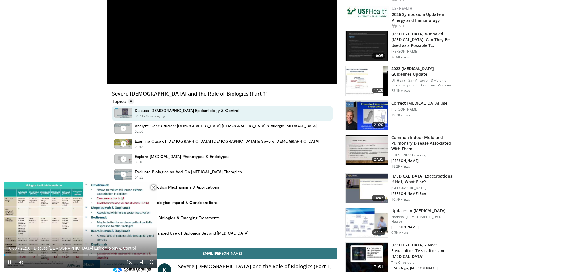
click at [152, 187] on span "Video Player" at bounding box center [153, 187] width 11 height 11
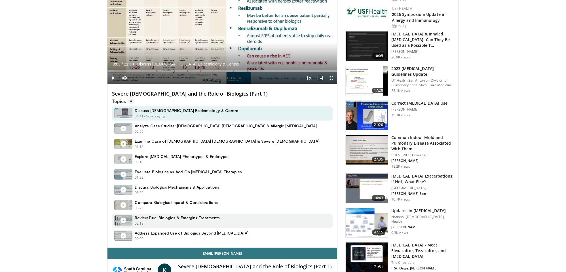
click at [170, 217] on h4 "Review Dual Biologics & Emerging Treatments" at bounding box center [177, 217] width 85 height 5
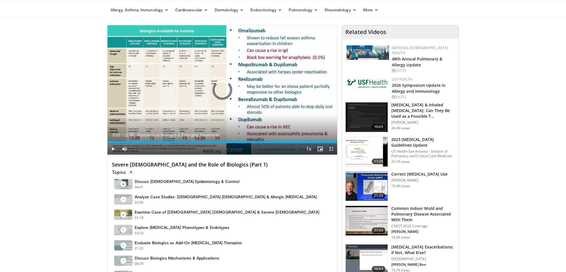
scroll to position [0, 0]
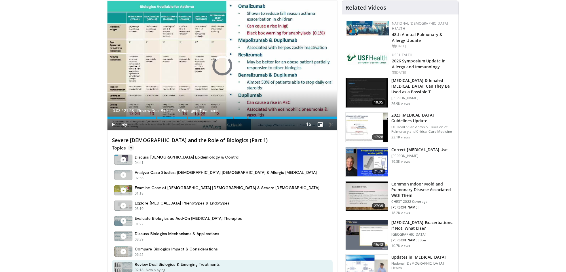
scroll to position [125, 0]
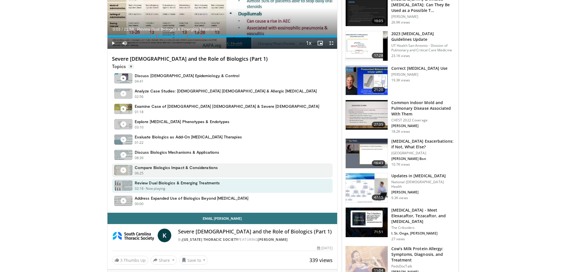
click at [127, 171] on figure at bounding box center [123, 170] width 18 height 10
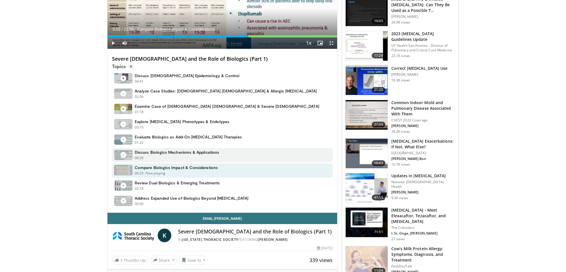
click at [128, 154] on figure at bounding box center [123, 155] width 18 height 10
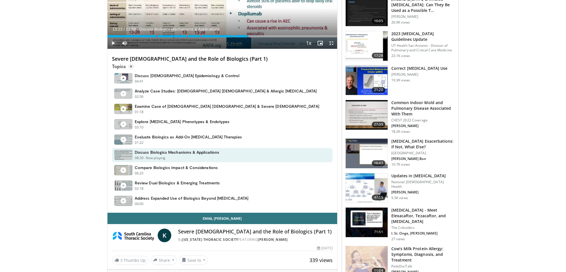
click at [112, 42] on span "Video Player" at bounding box center [112, 42] width 11 height 11
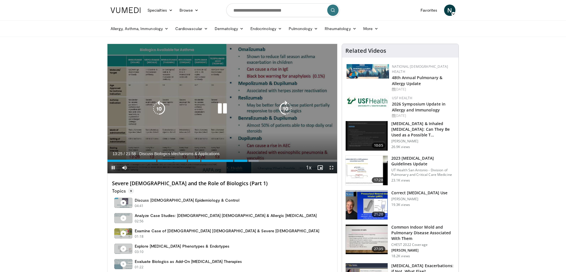
scroll to position [0, 0]
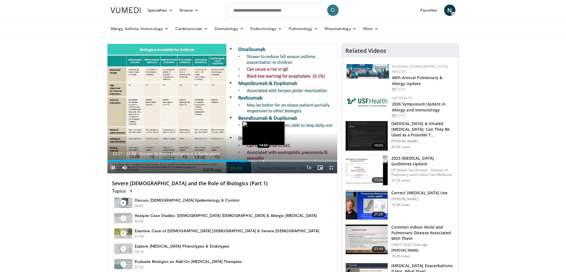
click at [263, 159] on div "Loaded : 65.86% 13:28 14:55" at bounding box center [222, 159] width 230 height 5
click at [275, 159] on div "Loaded : 72.68% 14:57 16:03" at bounding box center [222, 159] width 230 height 5
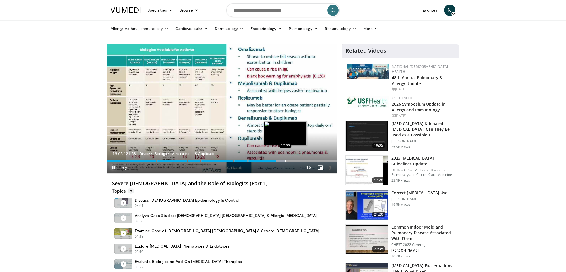
click at [285, 159] on div "Loaded : 77.98% 16:05 17:00" at bounding box center [222, 159] width 230 height 5
click at [332, 166] on span "Video Player" at bounding box center [331, 167] width 11 height 11
click at [286, 161] on div "Progress Bar" at bounding box center [286, 161] width 1 height 2
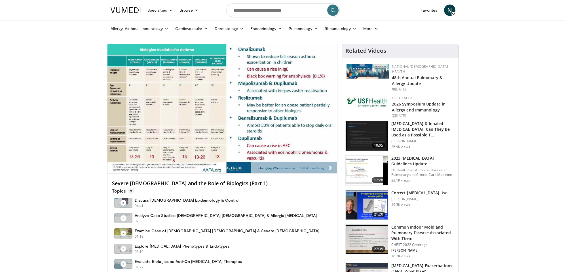
click at [273, 160] on div "10 seconds Tap to unmute" at bounding box center [222, 108] width 230 height 129
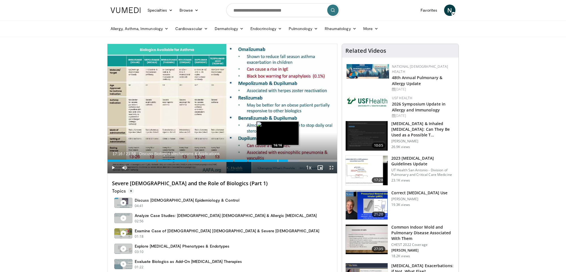
click at [278, 160] on div "Progress Bar" at bounding box center [278, 161] width 1 height 2
click at [288, 159] on div "Loaded : 78.73% 16:16 17:15" at bounding box center [222, 159] width 230 height 5
click at [283, 159] on div "Loaded : 83.28% 17:15 16:49" at bounding box center [222, 159] width 230 height 5
click at [112, 165] on span "Video Player" at bounding box center [112, 167] width 11 height 11
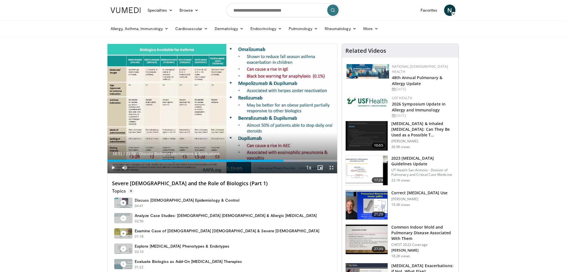
click at [111, 168] on span "Video Player" at bounding box center [112, 167] width 11 height 11
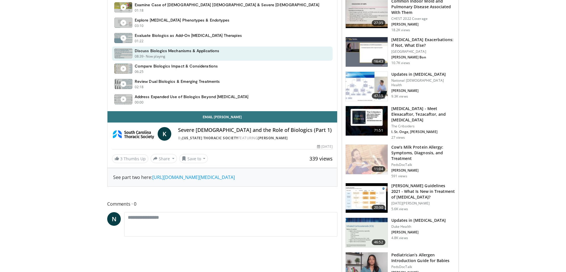
scroll to position [253, 0]
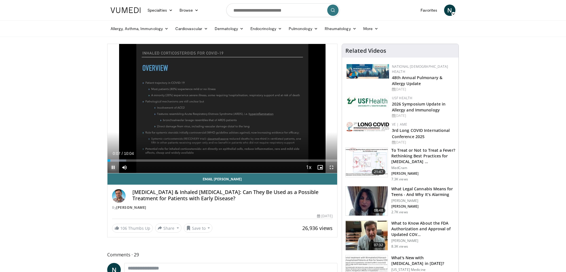
click at [114, 166] on span "Video Player" at bounding box center [112, 167] width 11 height 11
